Goal: Use online tool/utility: Utilize a website feature to perform a specific function

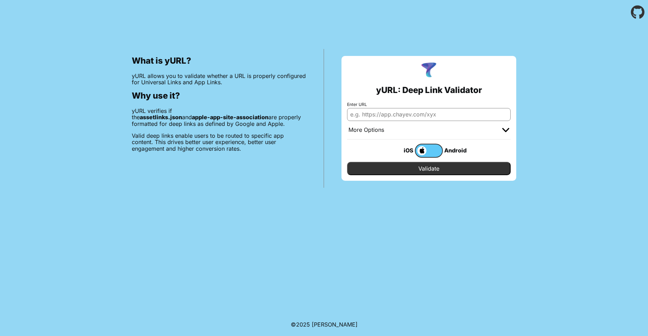
click at [407, 114] on input "Enter URL" at bounding box center [429, 114] width 164 height 13
click at [389, 115] on input "[URL][DOMAIN_NAME]" at bounding box center [429, 114] width 164 height 13
click at [389, 115] on input "https://equestriansingles.com/" at bounding box center [429, 114] width 164 height 13
type input "[URL][DOMAIN_NAME]"
click at [347, 162] on input "Validate" at bounding box center [429, 168] width 164 height 13
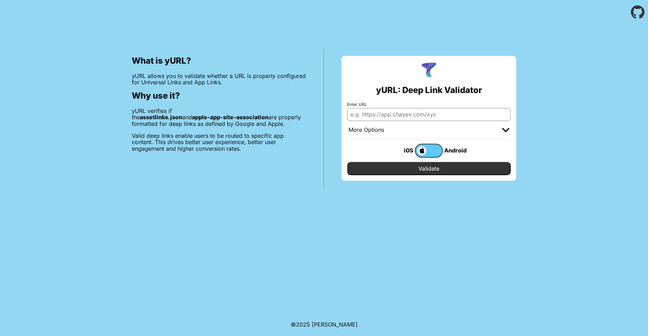
click at [386, 116] on input "Enter URL" at bounding box center [429, 114] width 164 height 13
type input "[URL][DOMAIN_NAME]"
click at [423, 169] on input "Validate" at bounding box center [429, 168] width 164 height 13
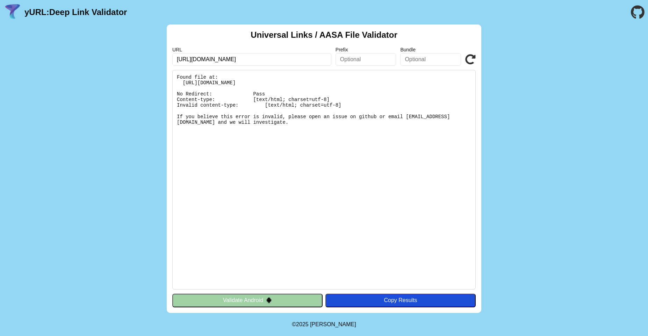
click at [365, 58] on input "text" at bounding box center [366, 59] width 61 height 13
click at [414, 64] on input "text" at bounding box center [430, 59] width 61 height 13
click at [279, 161] on pre "Found file at: https://equestriansingles.com/.well-known/apple-app-site-associa…" at bounding box center [324, 180] width 304 height 220
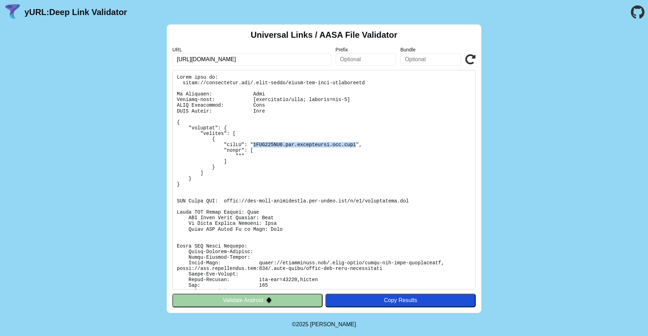
drag, startPoint x: 254, startPoint y: 144, endPoint x: 356, endPoint y: 144, distance: 101.8
click at [356, 144] on pre at bounding box center [324, 180] width 304 height 220
drag, startPoint x: 181, startPoint y: 82, endPoint x: 364, endPoint y: 80, distance: 182.9
click at [380, 78] on pre at bounding box center [324, 180] width 304 height 220
click at [334, 80] on pre at bounding box center [324, 180] width 304 height 220
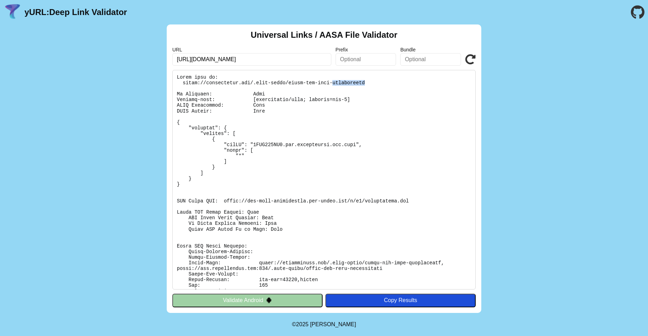
click at [334, 80] on pre at bounding box center [324, 180] width 304 height 220
copy pre "https://farmersonly.com/.well-known/apple-app-site-association"
click at [272, 294] on button "Validate Android" at bounding box center [247, 300] width 150 height 13
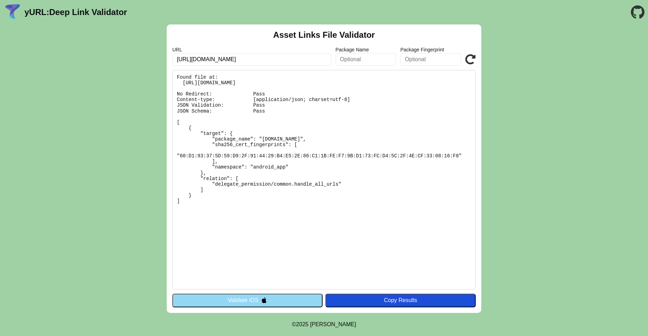
click at [256, 202] on pre "Found file at: [URL][DOMAIN_NAME] No Redirect: Pass Content-type: [application/…" at bounding box center [324, 180] width 304 height 220
click at [325, 184] on pre "Found file at: [URL][DOMAIN_NAME] No Redirect: Pass Content-type: [application/…" at bounding box center [324, 180] width 304 height 220
copy pre "handle_all_urls"
drag, startPoint x: 185, startPoint y: 201, endPoint x: 171, endPoint y: 122, distance: 80.3
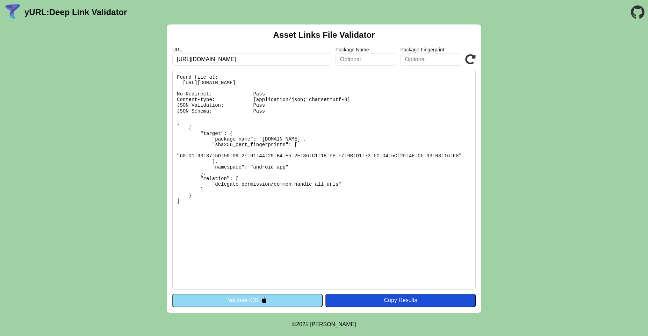
click at [171, 122] on div "Asset Links File Validator URL [URL][DOMAIN_NAME] Package Name Package Fingerpr…" at bounding box center [324, 168] width 315 height 288
copy pre "[ { "target": { "package_name": "com.farmersonly.android", "sha256_cert_fingerp…"
click at [276, 304] on button "Validate iOS" at bounding box center [247, 300] width 150 height 13
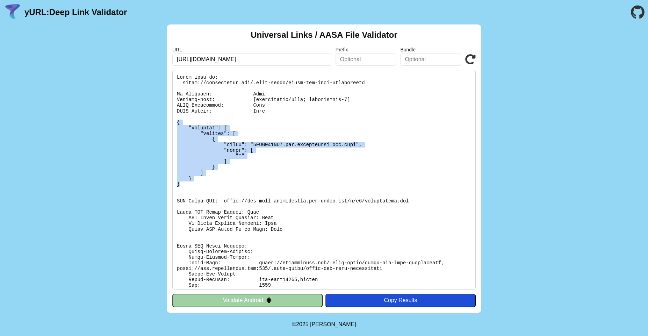
drag, startPoint x: 185, startPoint y: 186, endPoint x: 173, endPoint y: 123, distance: 64.0
click at [173, 123] on pre at bounding box center [324, 180] width 304 height 220
copy pre "{ "applinks": { "details": [ { "appID": "[DOMAIN_NAME]", "paths": [ "*" ] } ] }…"
click at [275, 130] on pre at bounding box center [324, 180] width 304 height 220
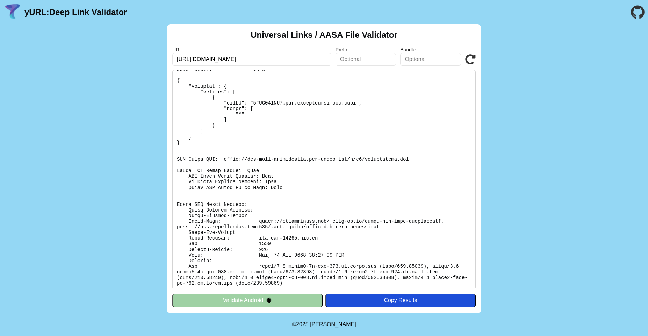
scroll to position [43, 0]
